Goal: Transaction & Acquisition: Book appointment/travel/reservation

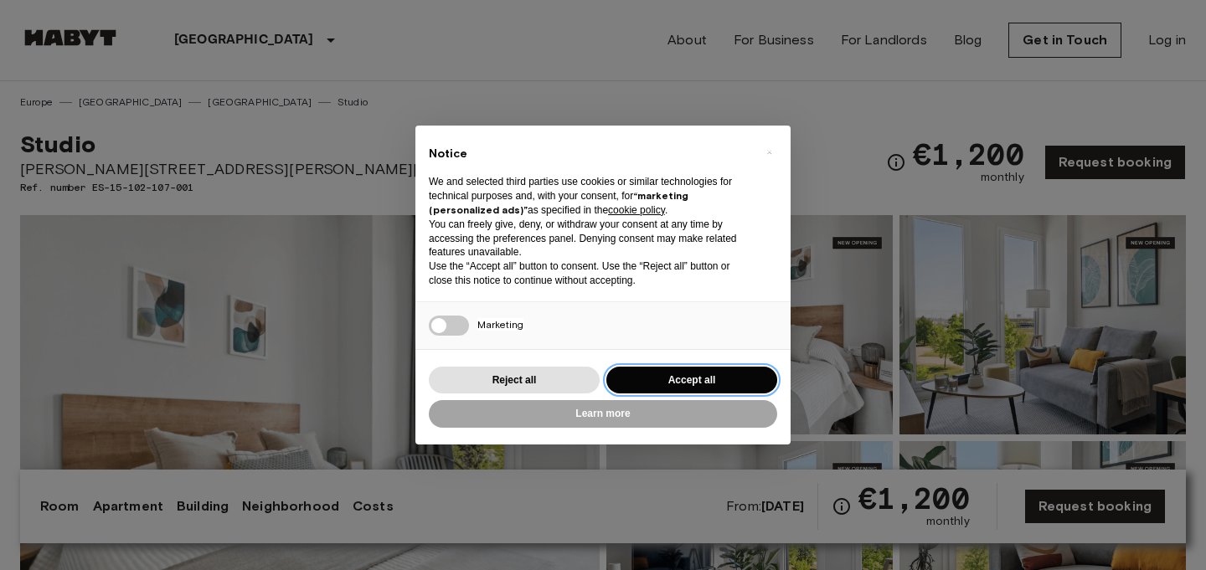
click at [671, 373] on button "Accept all" at bounding box center [691, 381] width 171 height 28
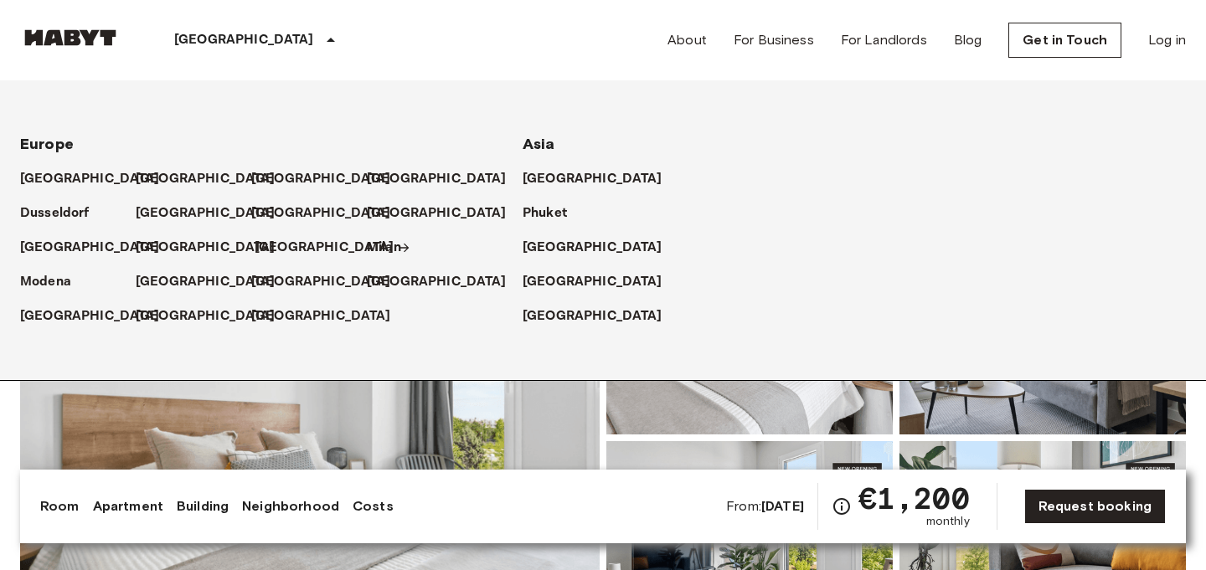
click at [270, 248] on p "[GEOGRAPHIC_DATA]" at bounding box center [325, 248] width 140 height 20
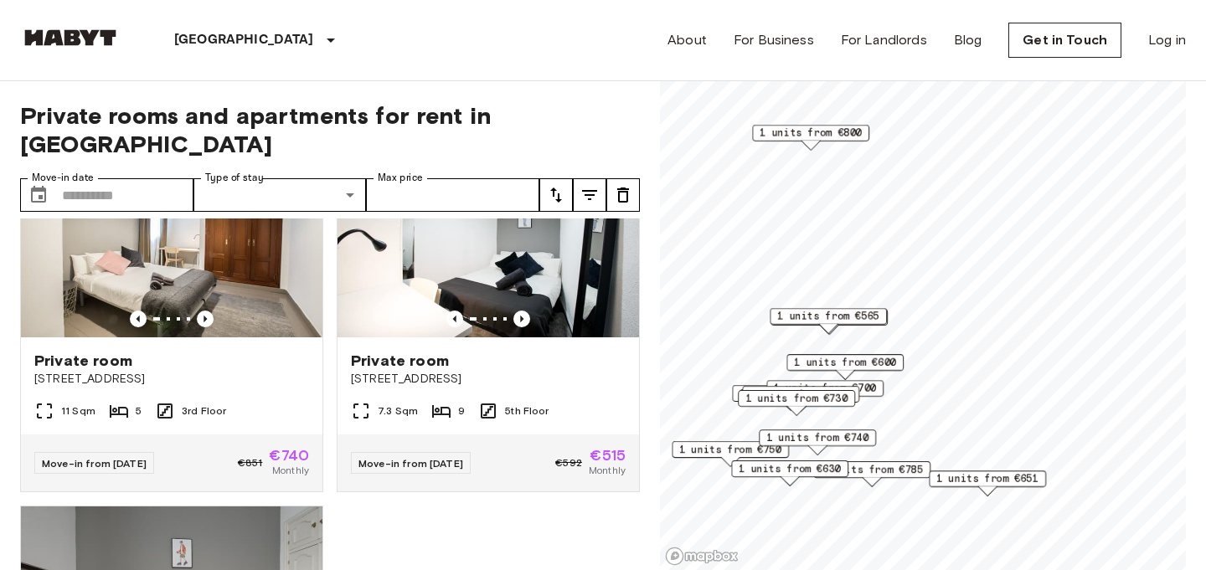
scroll to position [2613, 0]
